Goal: Feedback & Contribution: Leave review/rating

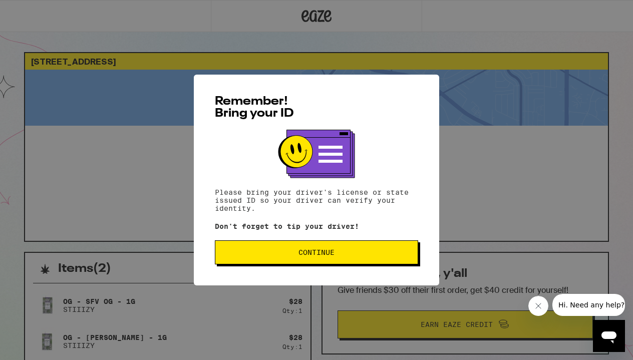
click at [329, 254] on span "Continue" at bounding box center [316, 252] width 36 height 7
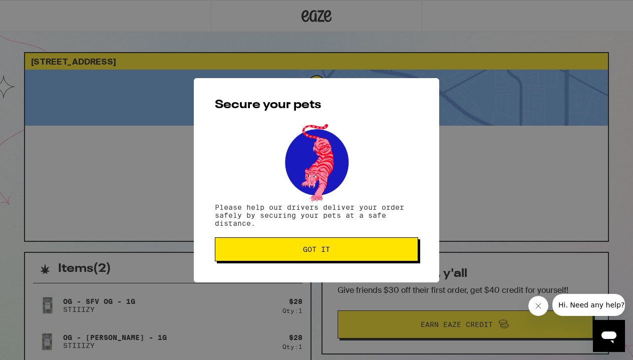
click at [329, 253] on span "Got it" at bounding box center [316, 249] width 27 height 7
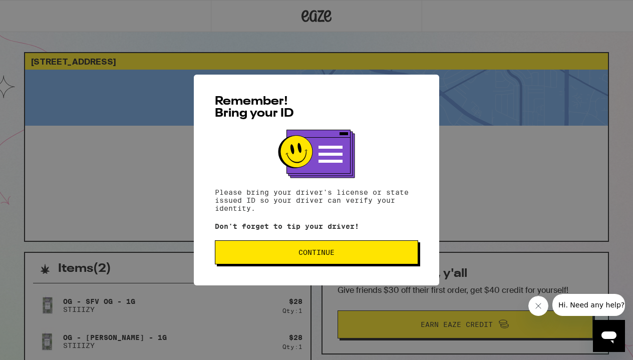
click at [344, 256] on span "Continue" at bounding box center [316, 252] width 186 height 7
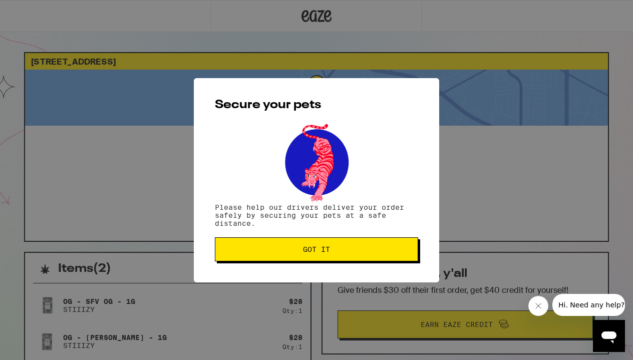
click at [344, 256] on button "Got it" at bounding box center [316, 249] width 203 height 24
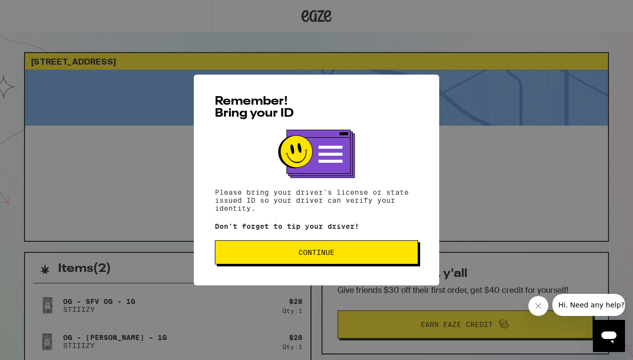
click at [359, 253] on span "Continue" at bounding box center [316, 252] width 186 height 7
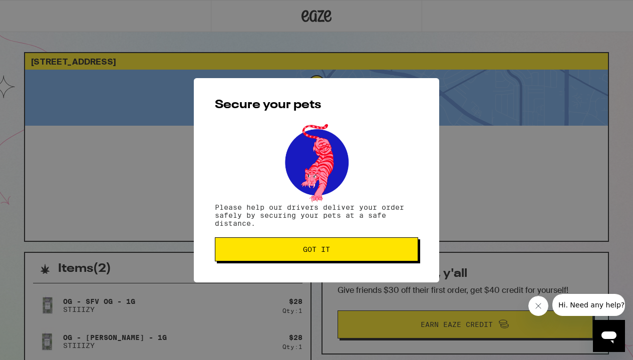
click at [359, 253] on span "Got it" at bounding box center [316, 249] width 186 height 7
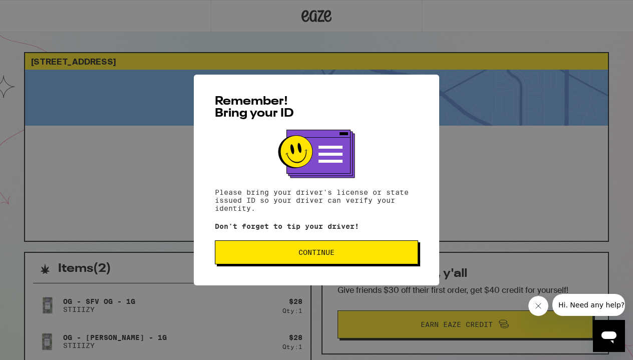
click at [347, 261] on button "Continue" at bounding box center [316, 252] width 203 height 24
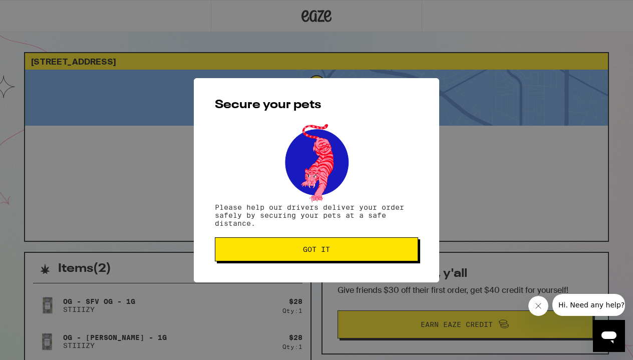
click at [347, 261] on button "Got it" at bounding box center [316, 249] width 203 height 24
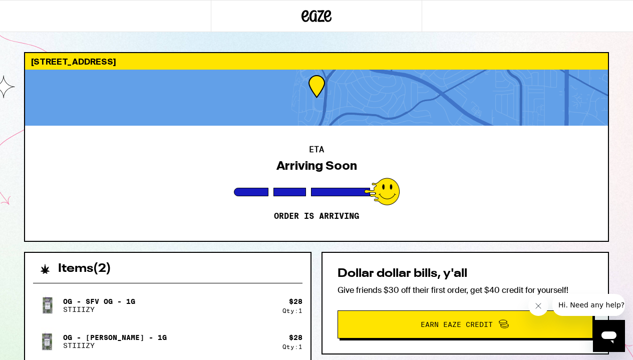
scroll to position [174, 0]
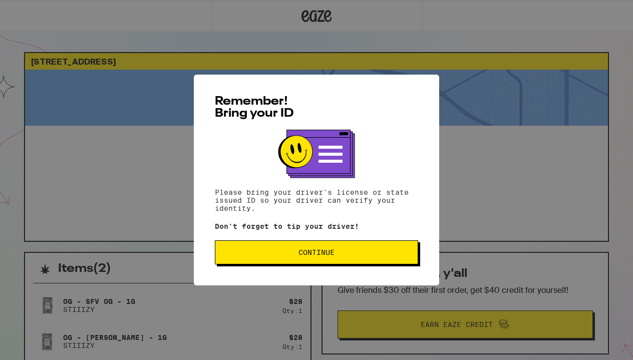
click at [343, 258] on button "Continue" at bounding box center [316, 252] width 203 height 24
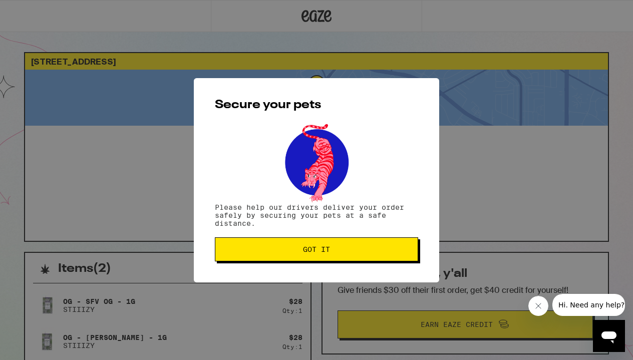
click at [343, 258] on button "Got it" at bounding box center [316, 249] width 203 height 24
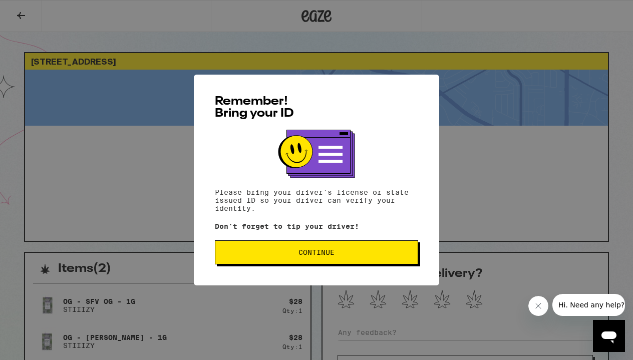
click at [384, 256] on span "Continue" at bounding box center [316, 252] width 186 height 7
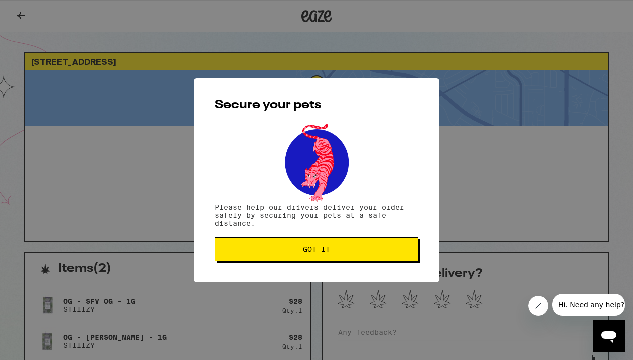
click at [378, 250] on span "Got it" at bounding box center [316, 249] width 186 height 7
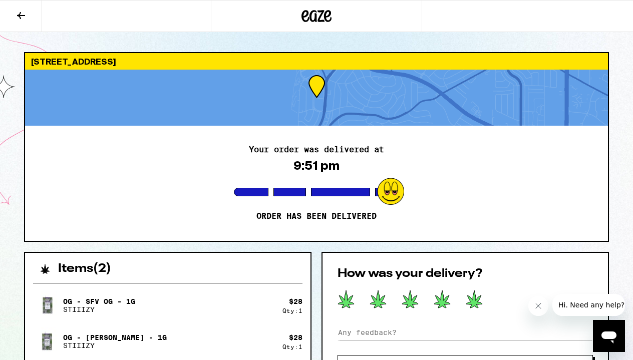
click at [471, 297] on icon at bounding box center [474, 299] width 17 height 19
click at [410, 330] on input at bounding box center [464, 332] width 255 height 15
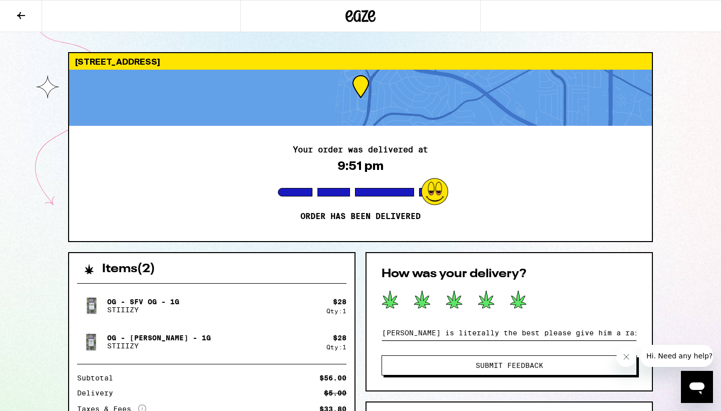
type input "Michael is literally the best please give him a raise hes perfect every time an…"
click at [515, 360] on button "Submit Feedback" at bounding box center [509, 365] width 255 height 20
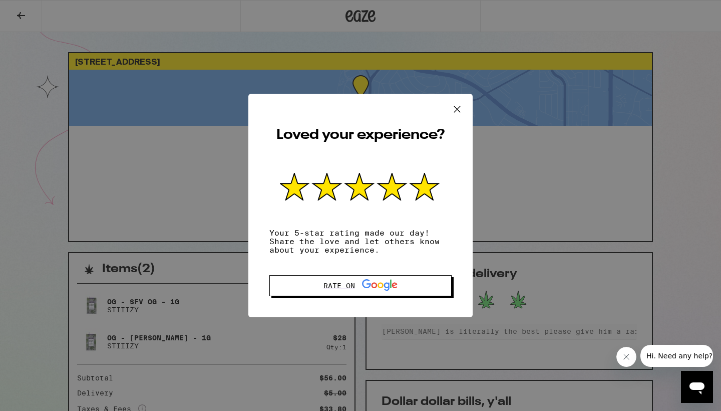
click at [459, 106] on icon at bounding box center [457, 109] width 6 height 6
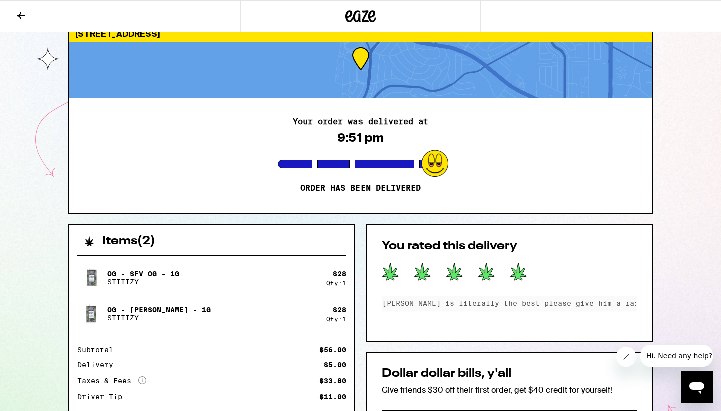
scroll to position [33, 0]
